Goal: Task Accomplishment & Management: Manage account settings

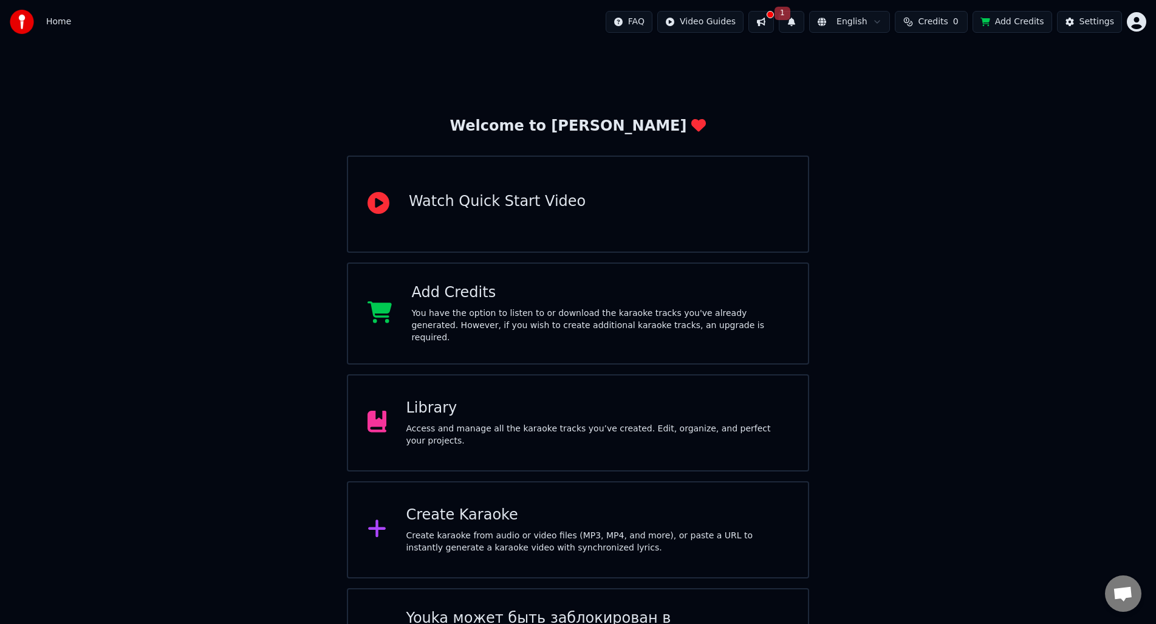
click at [709, 33] on div "Home FAQ Video Guides 1 English Credits 0 Add Credits Settings" at bounding box center [578, 22] width 1156 height 44
click at [774, 19] on button at bounding box center [761, 22] width 26 height 22
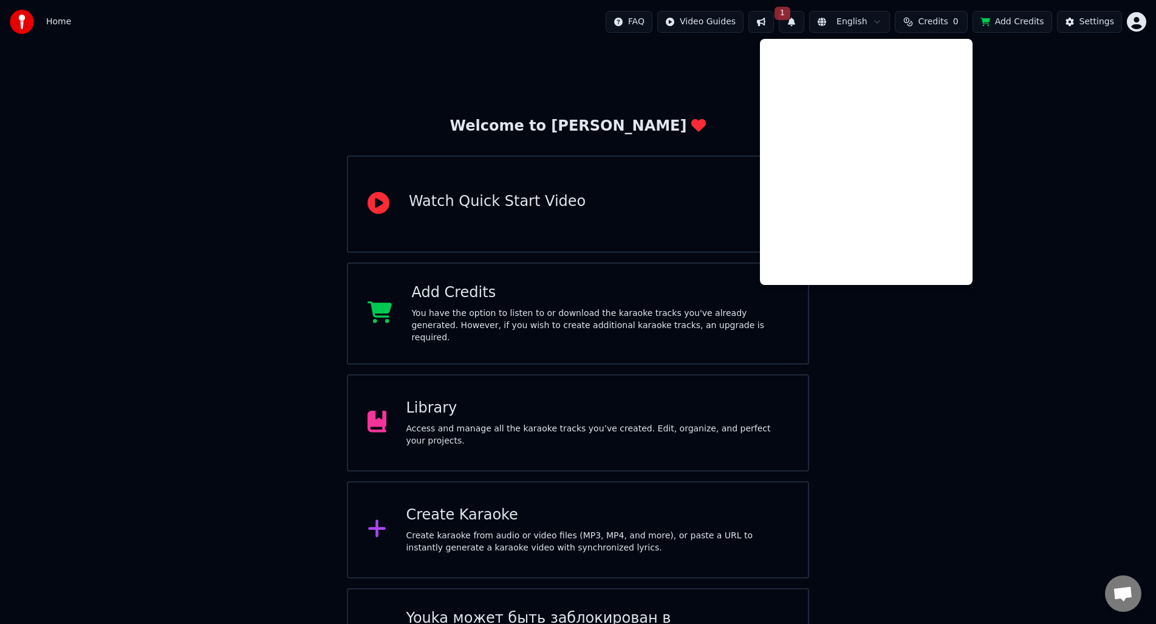
click at [800, 13] on button "1" at bounding box center [792, 22] width 26 height 22
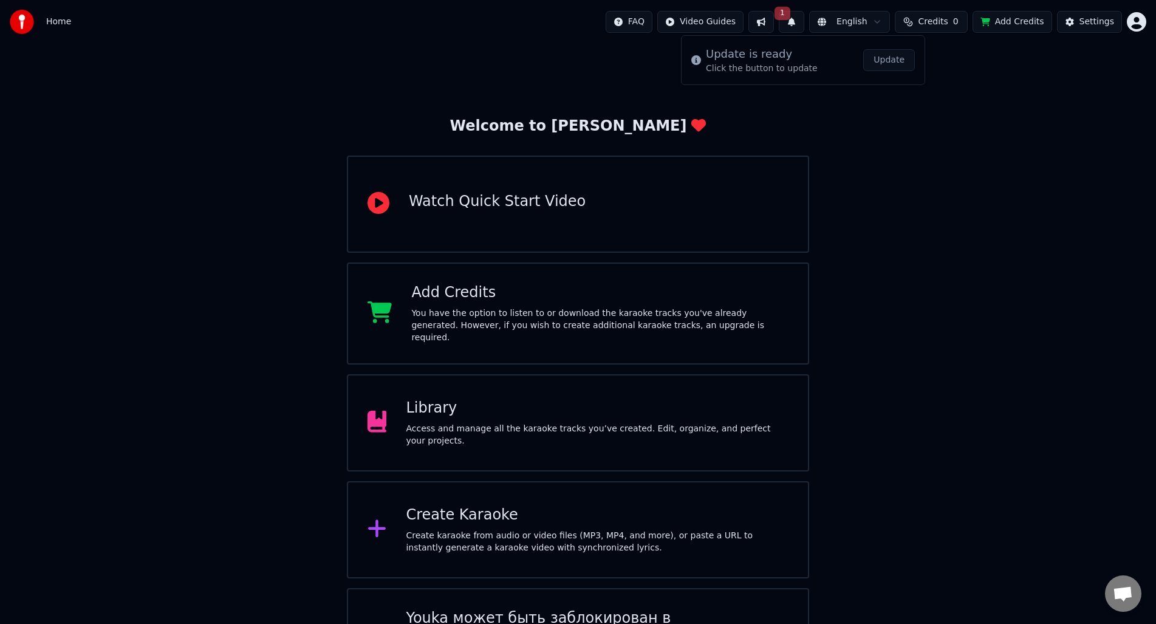
click at [881, 66] on button "Update" at bounding box center [889, 60] width 52 height 22
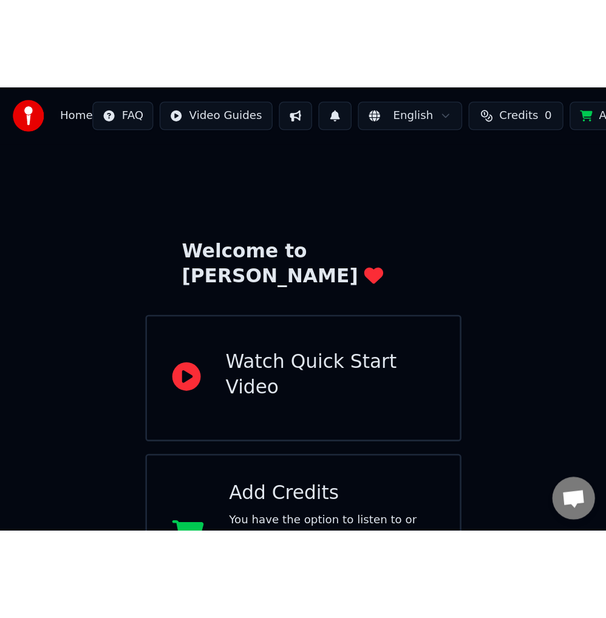
scroll to position [24, 0]
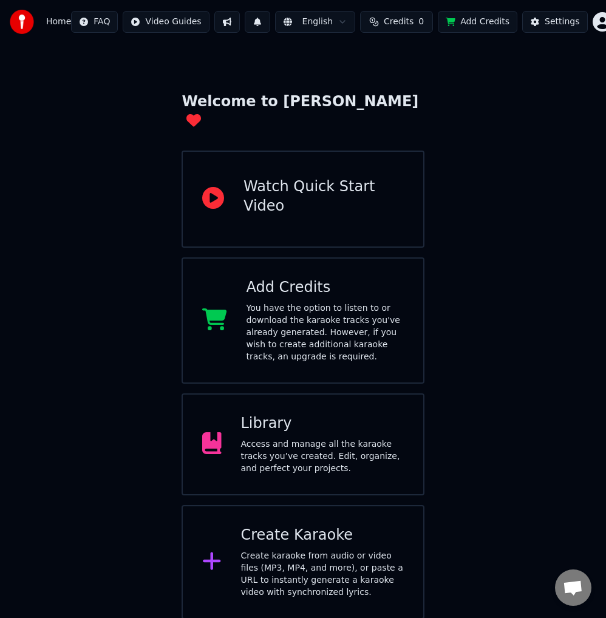
click at [587, 18] on html "Home FAQ Video Guides English Credits 0 Add Credits Settings Welcome to Youka W…" at bounding box center [303, 379] width 606 height 807
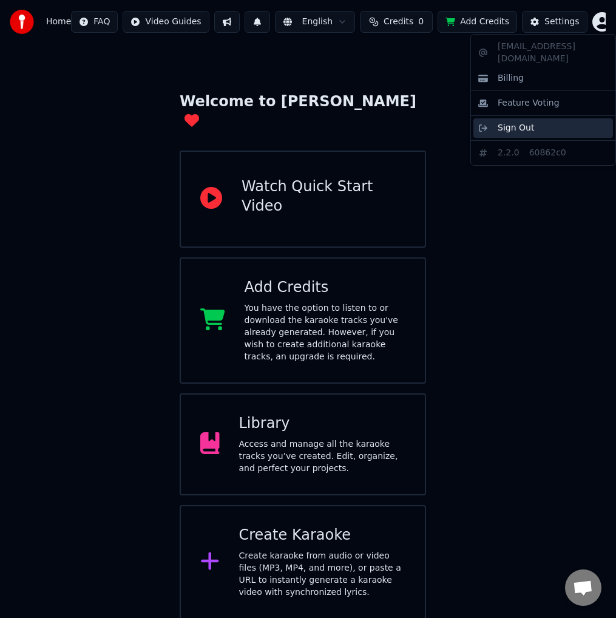
click at [499, 122] on span "Sign Out" at bounding box center [516, 128] width 36 height 12
